Goal: Task Accomplishment & Management: Use online tool/utility

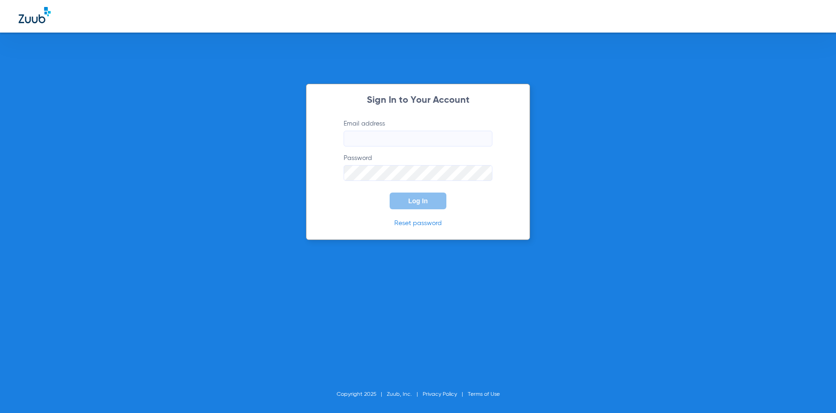
type input "orange@abradental.com"
click at [412, 196] on button "Log In" at bounding box center [418, 201] width 57 height 17
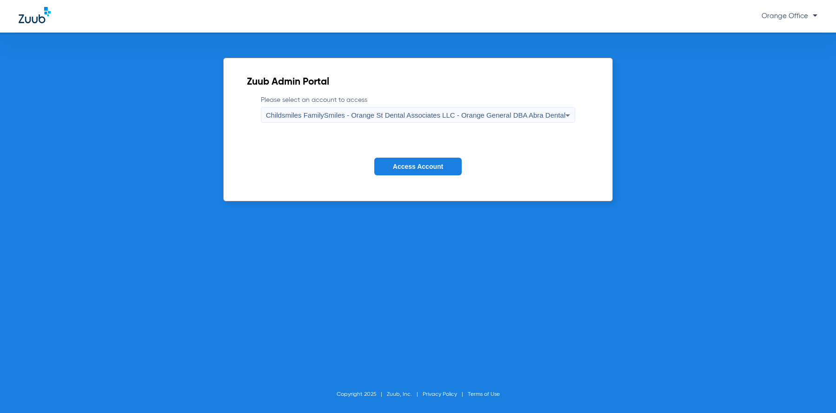
click at [409, 171] on button "Access Account" at bounding box center [417, 167] width 87 height 18
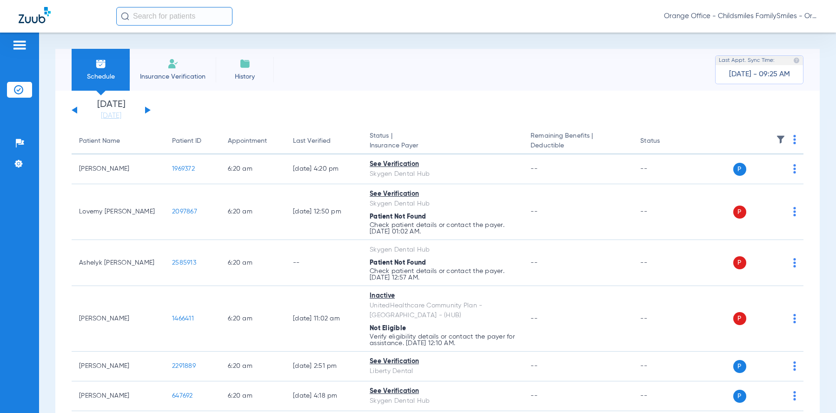
click at [219, 60] on li "History" at bounding box center [245, 70] width 58 height 42
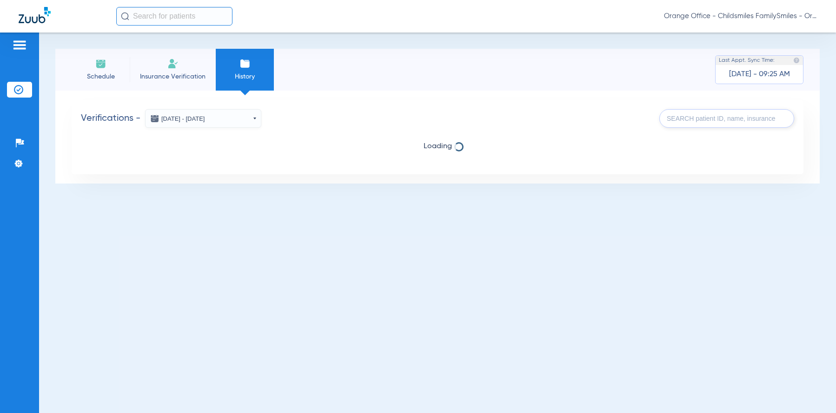
click at [99, 75] on span "Schedule" at bounding box center [101, 76] width 44 height 9
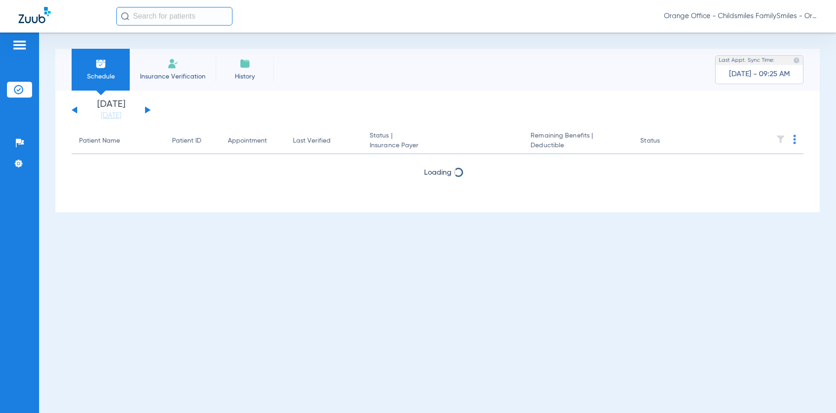
click at [147, 110] on button at bounding box center [148, 110] width 6 height 7
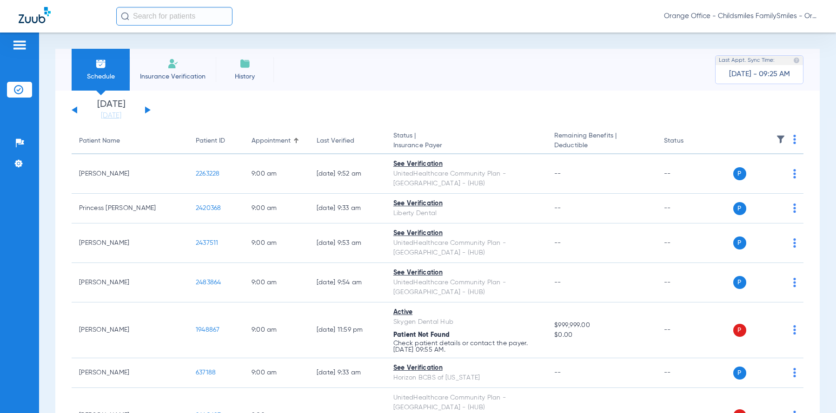
click at [793, 140] on img at bounding box center [794, 139] width 3 height 9
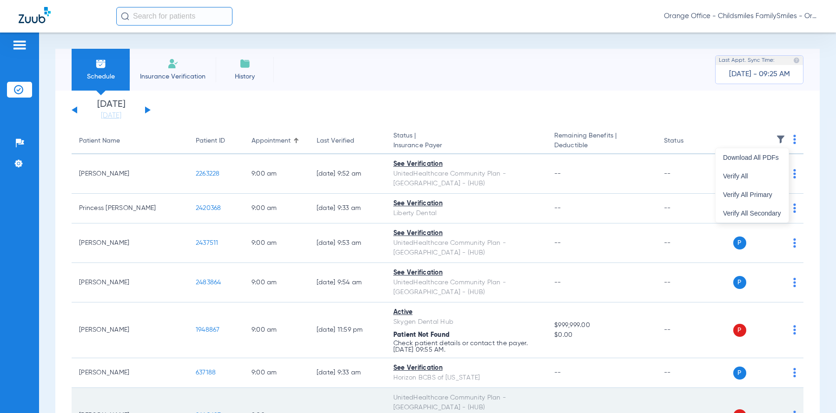
click at [746, 178] on span "Verify All" at bounding box center [752, 176] width 58 height 7
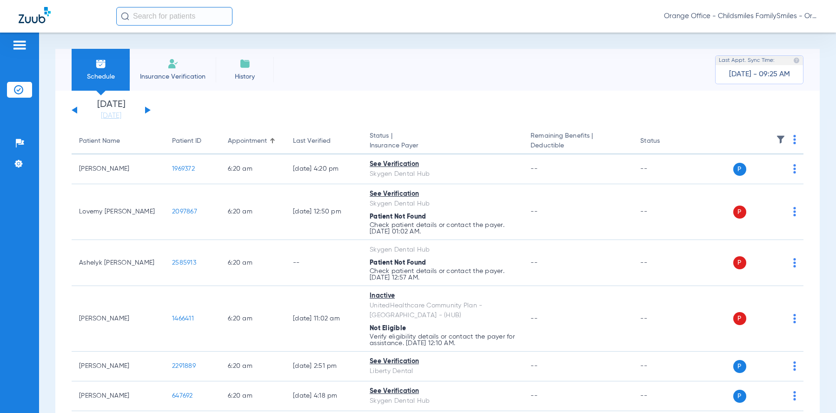
click at [793, 138] on img at bounding box center [794, 139] width 3 height 9
click at [147, 109] on div at bounding box center [418, 206] width 836 height 413
click at [793, 140] on img at bounding box center [794, 139] width 3 height 9
click at [733, 174] on span "Verify All" at bounding box center [752, 176] width 58 height 7
